Goal: Check status: Check status

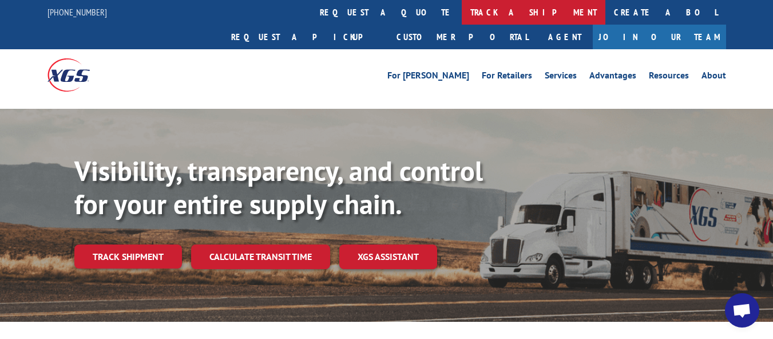
click at [462, 6] on link "track a shipment" at bounding box center [534, 12] width 144 height 25
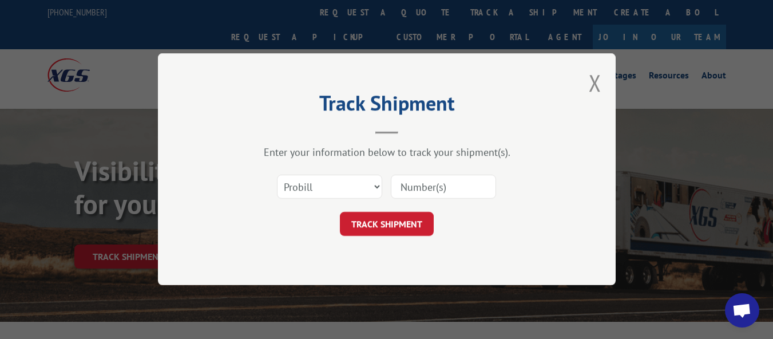
click at [427, 174] on div at bounding box center [443, 187] width 105 height 26
click at [428, 193] on input at bounding box center [443, 187] width 105 height 24
paste input "17477068"
type input "17477068"
click at [400, 220] on button "TRACK SHIPMENT" at bounding box center [387, 224] width 94 height 24
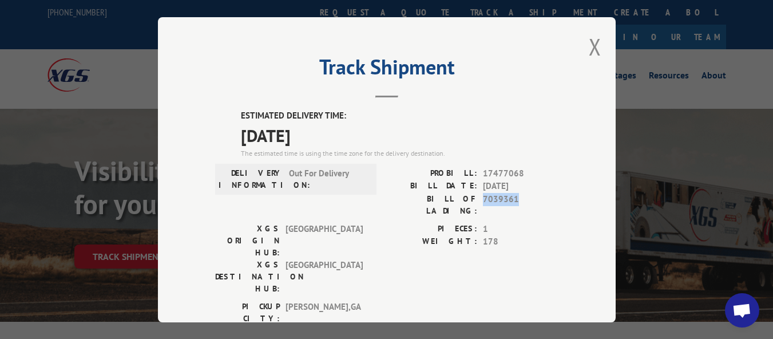
drag, startPoint x: 517, startPoint y: 191, endPoint x: 481, endPoint y: 197, distance: 36.5
click at [483, 197] on span "7039361" at bounding box center [521, 204] width 76 height 24
copy span "7039361"
